Goal: Use online tool/utility

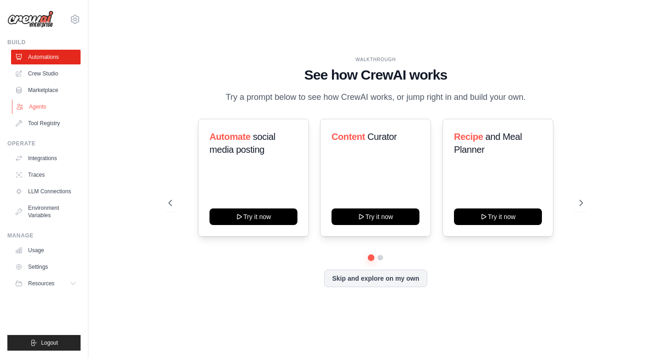
click at [42, 107] on link "Agents" at bounding box center [47, 106] width 70 height 15
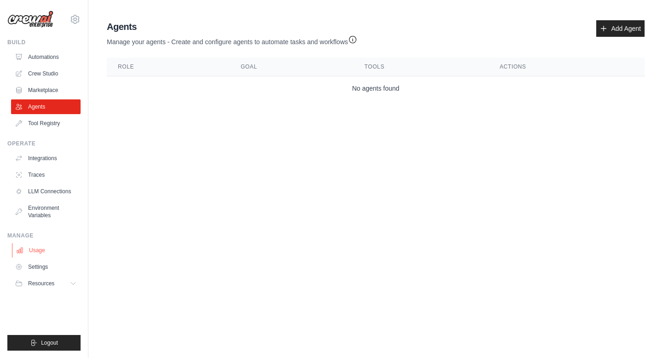
click at [47, 246] on link "Usage" at bounding box center [47, 250] width 70 height 15
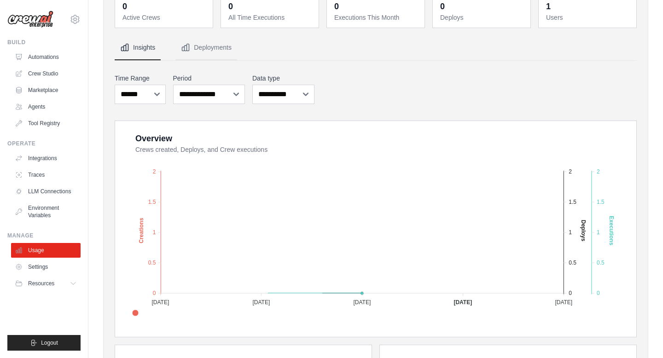
scroll to position [56, 0]
click at [52, 55] on link "Automations" at bounding box center [47, 57] width 70 height 15
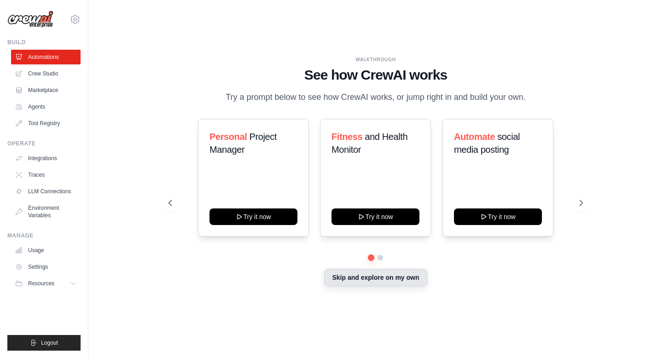
click at [384, 279] on button "Skip and explore on my own" at bounding box center [375, 277] width 103 height 17
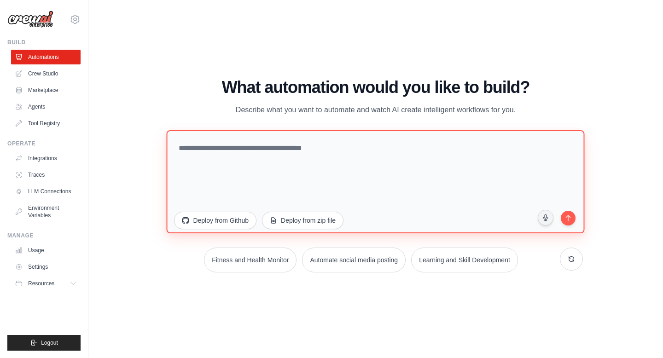
click at [281, 153] on textarea at bounding box center [376, 181] width 418 height 103
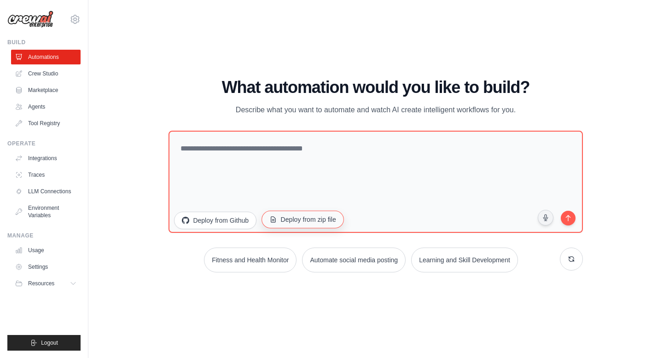
click at [306, 222] on button "Deploy from zip file" at bounding box center [303, 219] width 82 height 17
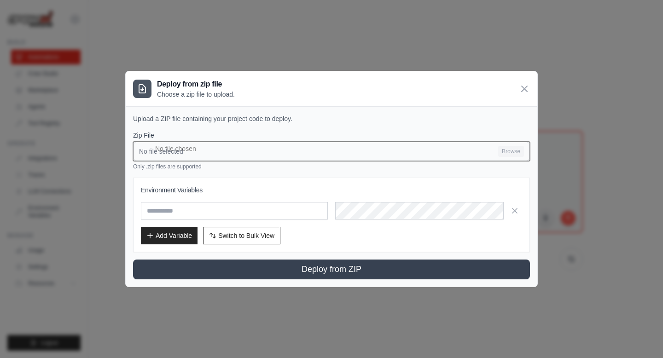
click at [418, 146] on input "No file selected Browse" at bounding box center [331, 151] width 397 height 19
